Goal: Task Accomplishment & Management: Complete application form

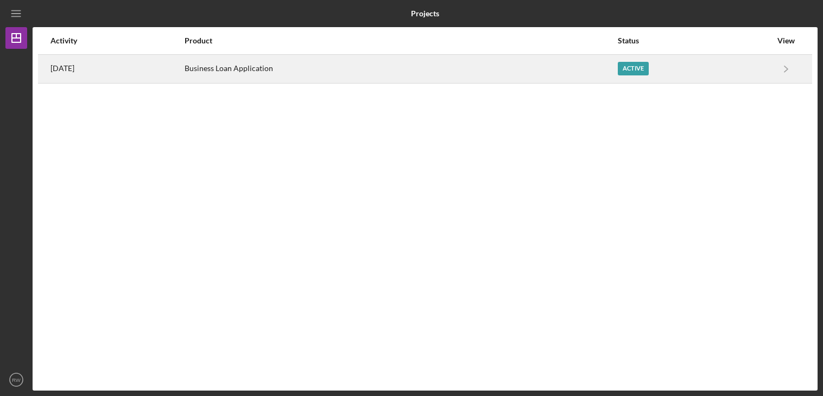
click at [644, 67] on div "Active" at bounding box center [633, 69] width 31 height 14
